Goal: Find specific page/section: Find specific page/section

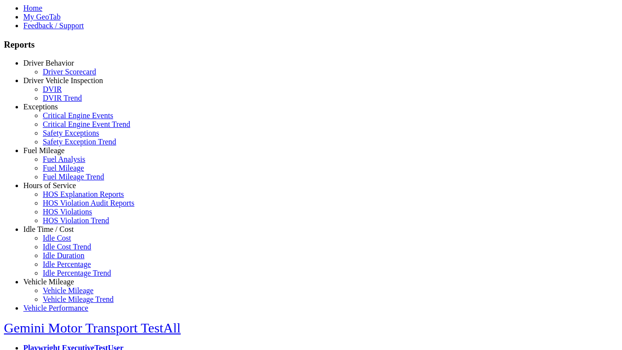
click at [56, 189] on link "Hours of Service" at bounding box center [49, 185] width 52 height 8
click at [63, 198] on link "HOS Explanation Reports" at bounding box center [83, 194] width 81 height 8
